Goal: Task Accomplishment & Management: Use online tool/utility

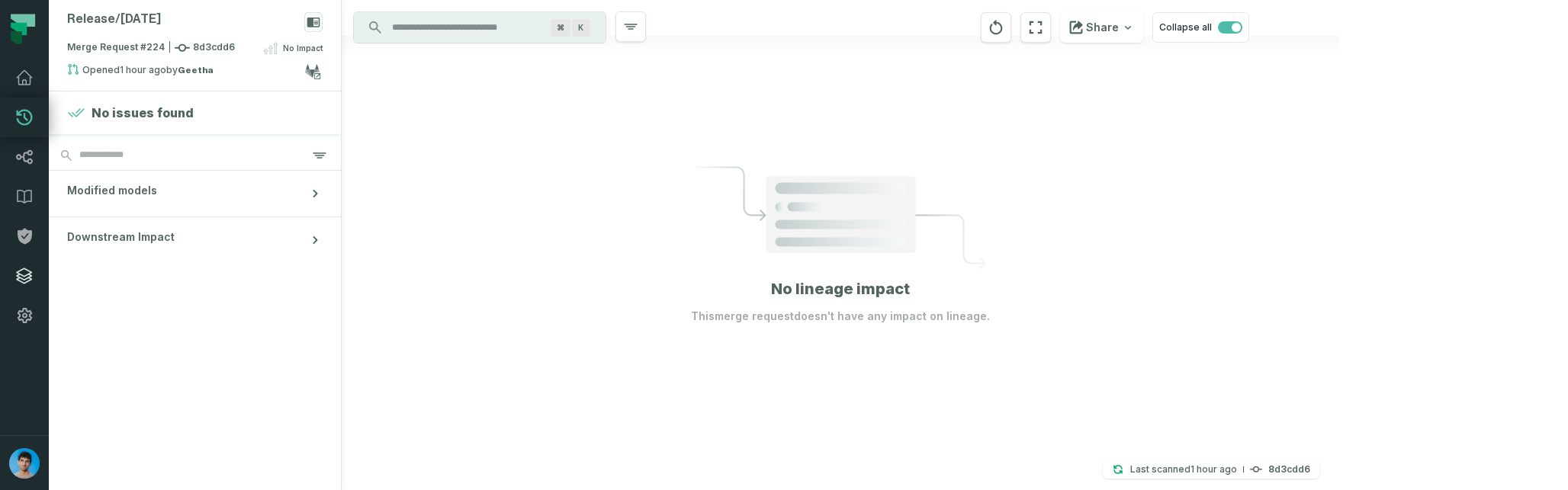
click at [22, 272] on icon at bounding box center [24, 276] width 19 height 19
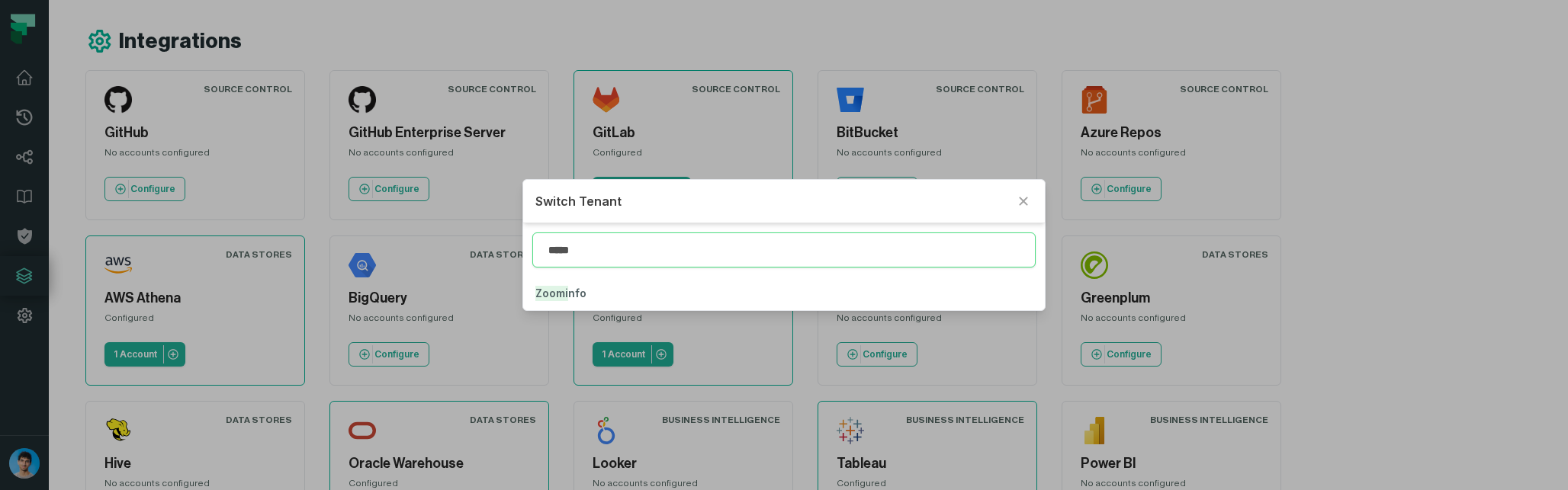
type input "*****"
click button "Zoomi nfo" at bounding box center [784, 293] width 521 height 33
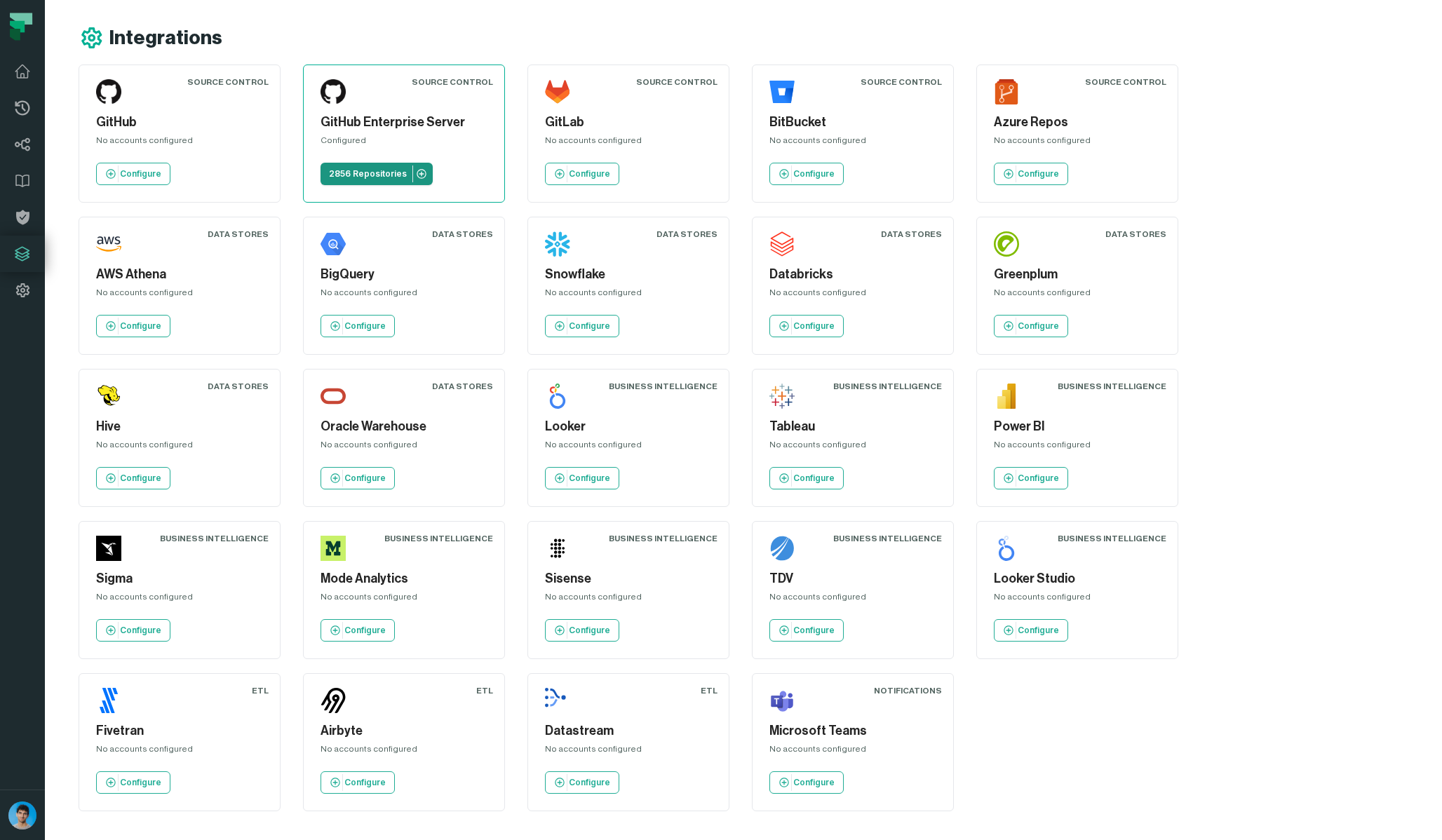
click at [363, 170] on p "2856 Repositories" at bounding box center [368, 173] width 78 height 11
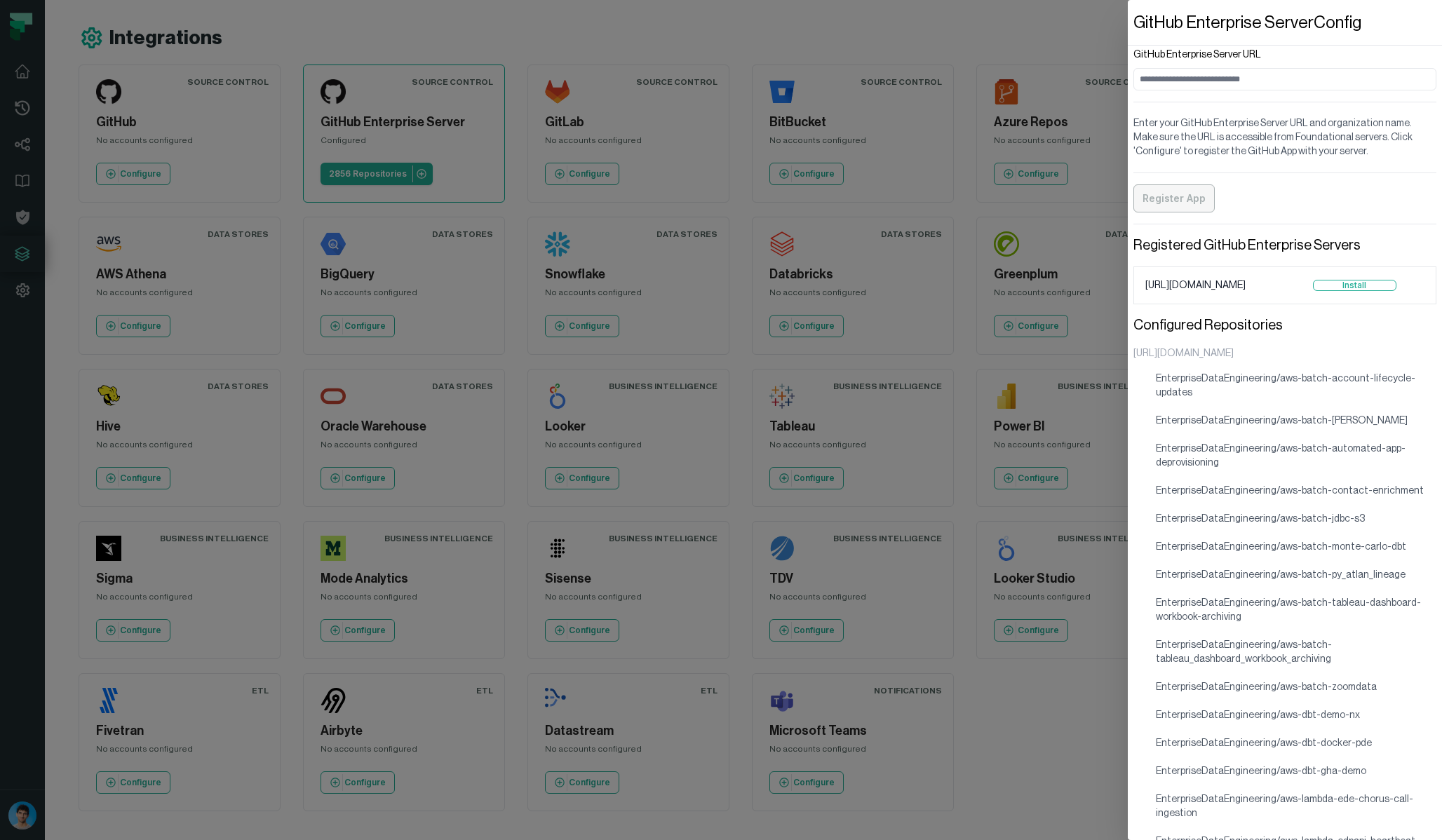
drag, startPoint x: 1243, startPoint y: 284, endPoint x: 1140, endPoint y: 285, distance: 103.0
click at [1139, 284] on li "[URL][DOMAIN_NAME] Install" at bounding box center [1284, 285] width 303 height 38
copy span "[URL][DOMAIN_NAME]"
click at [1127, 41] on dialog "GitHub Enterprise Server Config GitHub Enterprise Server URL Enter your GitHub …" at bounding box center [1284, 420] width 314 height 840
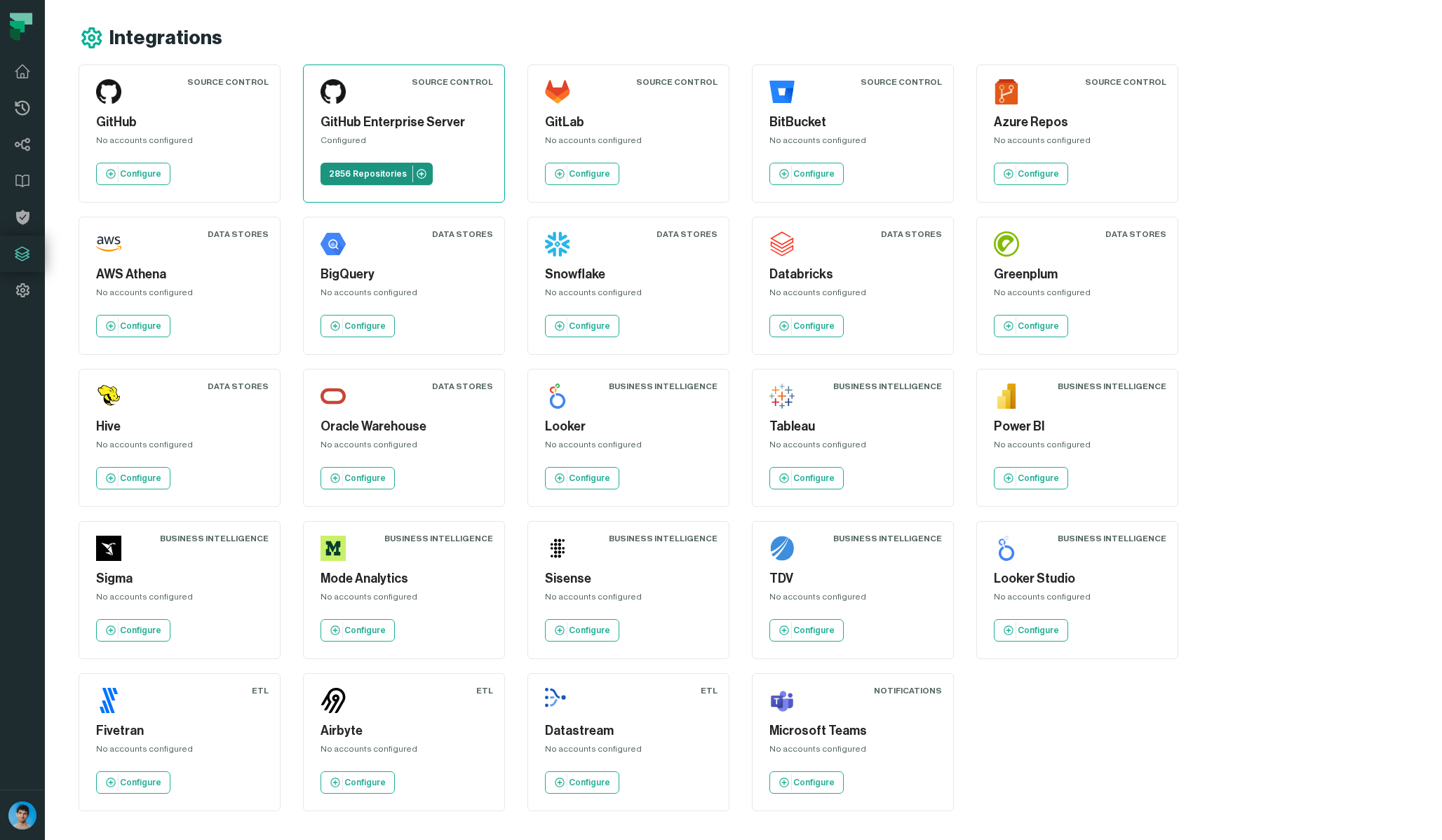
click at [385, 164] on link "2856 Repositories" at bounding box center [376, 174] width 112 height 22
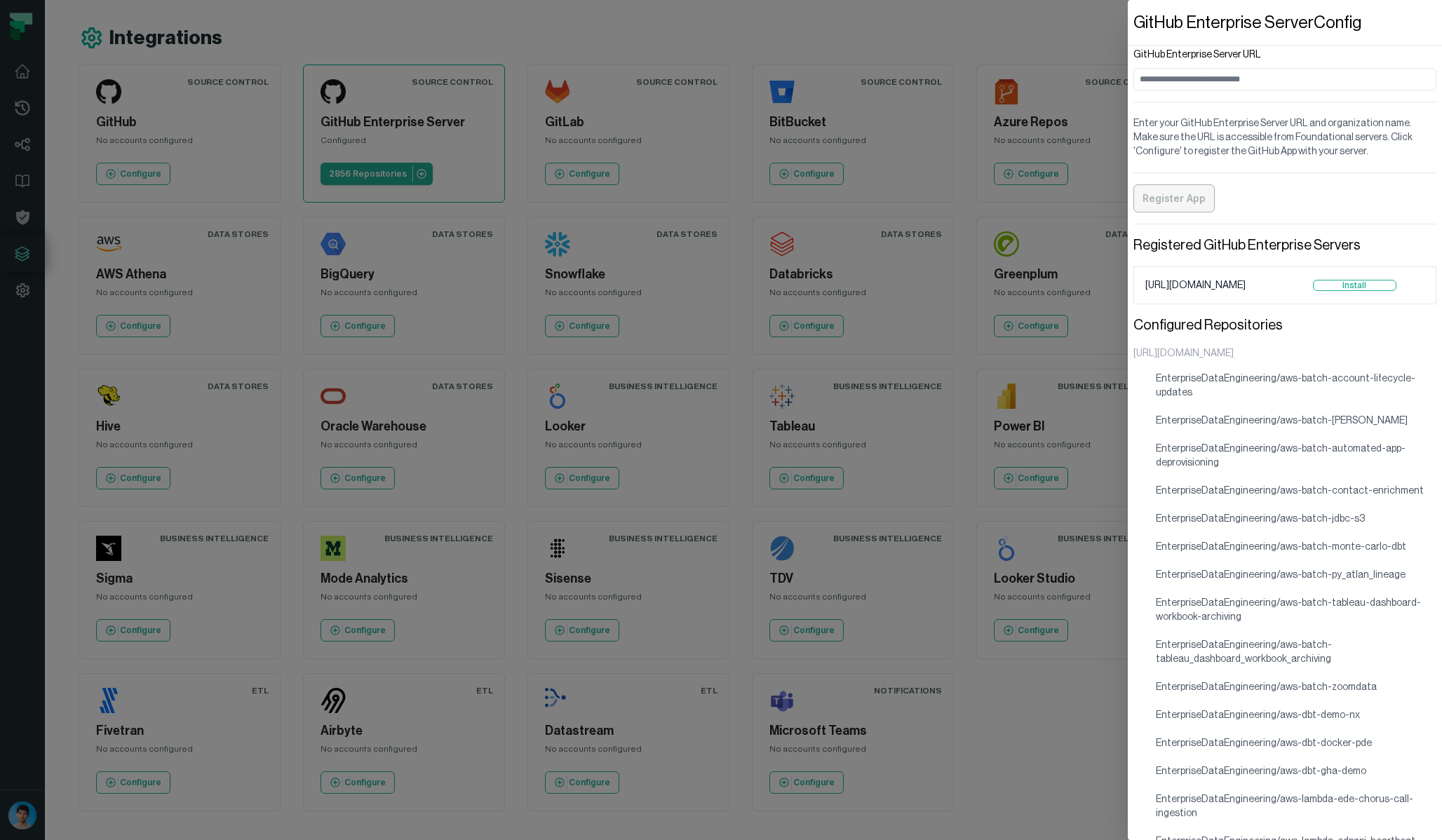
click at [1195, 70] on input "GitHub Enterprise Server URL" at bounding box center [1284, 79] width 303 height 22
type input "**********"
click at [1356, 286] on button "Install" at bounding box center [1354, 285] width 83 height 11
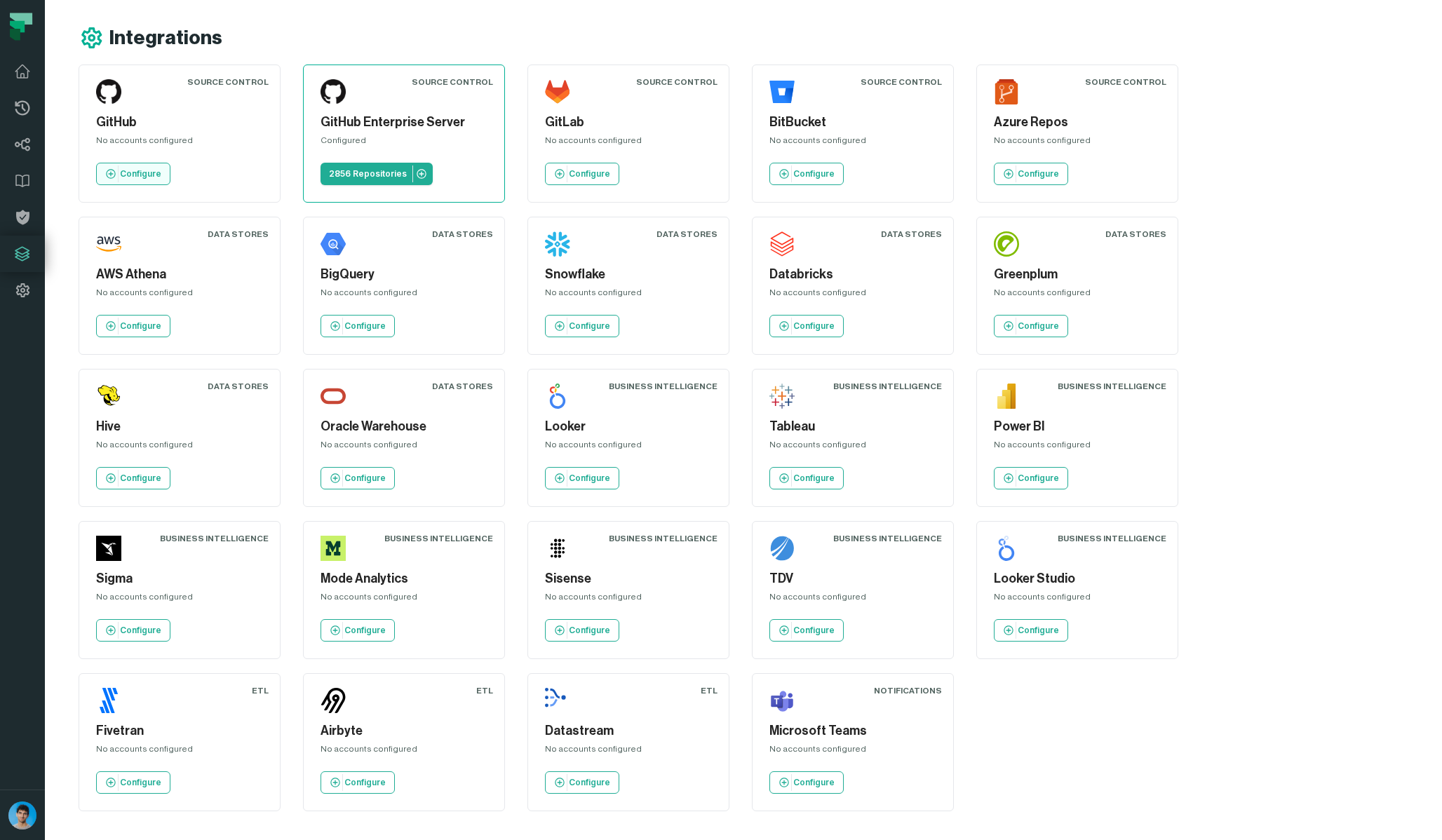
click at [142, 177] on p "Configure" at bounding box center [141, 173] width 42 height 11
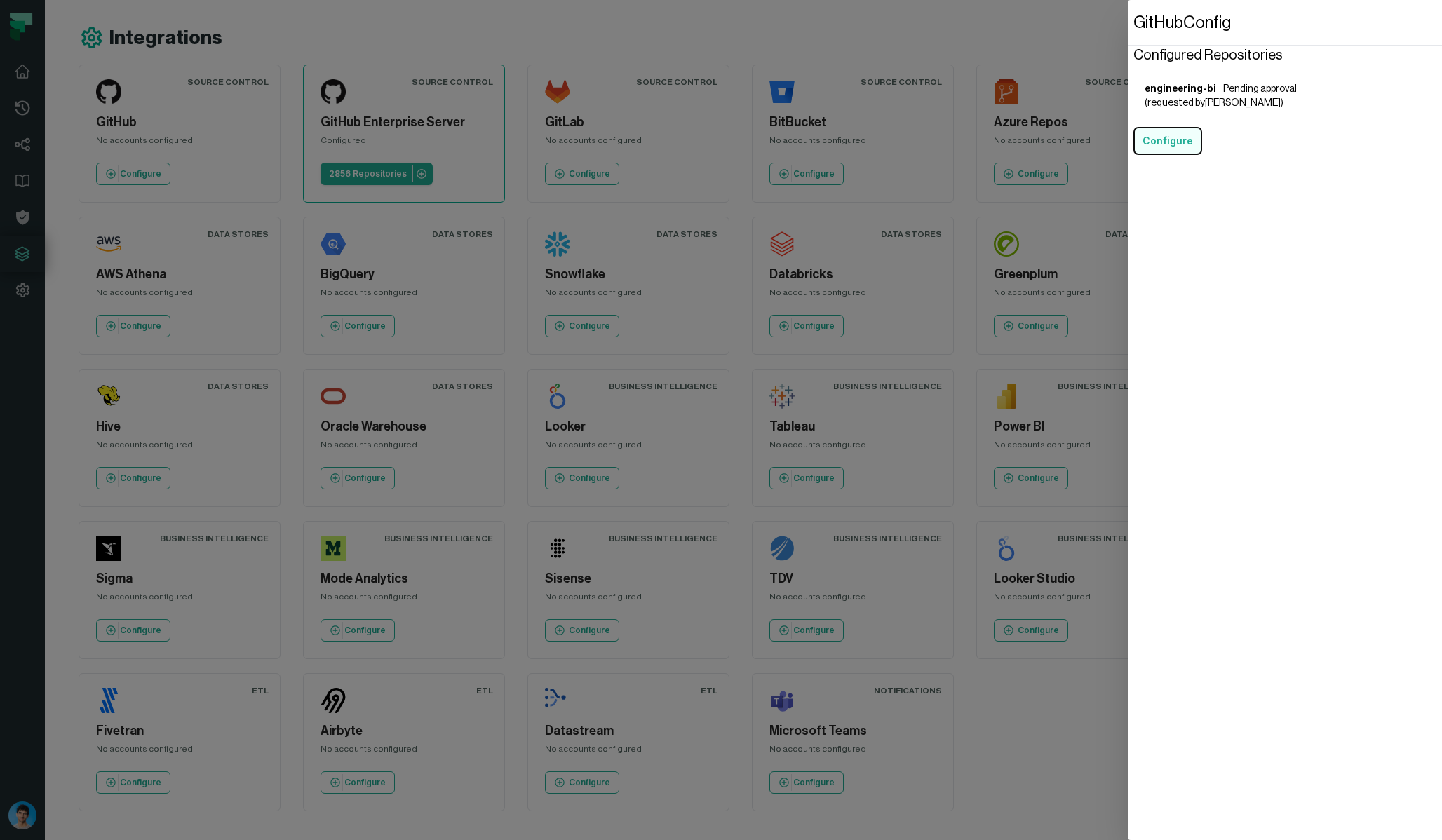
click at [1179, 146] on button "Configure" at bounding box center [1167, 141] width 68 height 28
